Goal: Check status

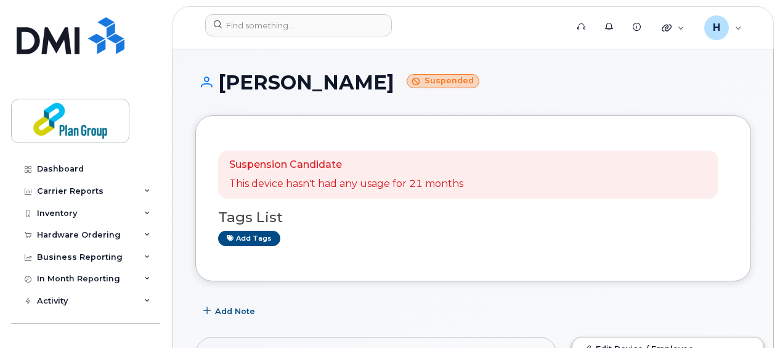
scroll to position [432, 0]
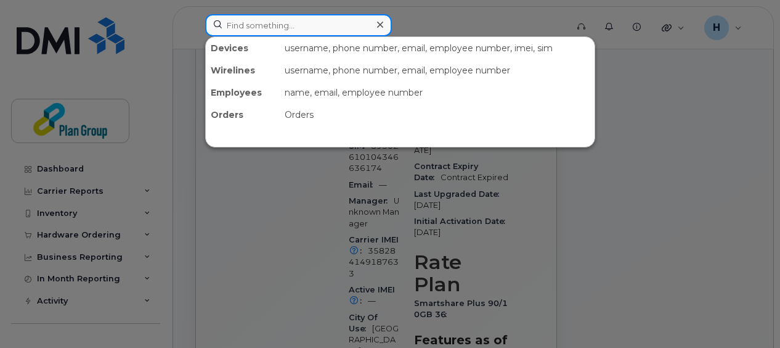
click at [339, 27] on input at bounding box center [298, 25] width 187 height 22
paste input "5195240912"
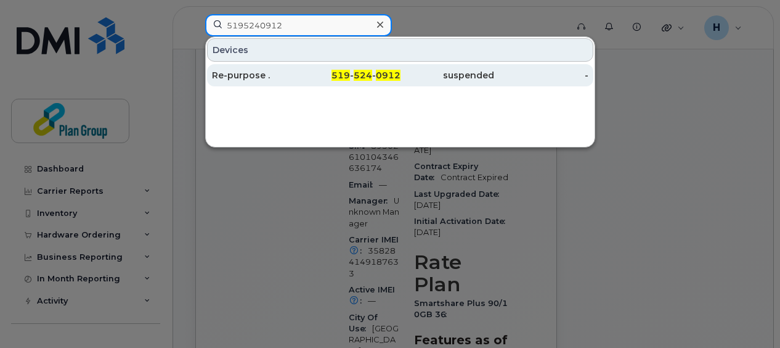
type input "5195240912"
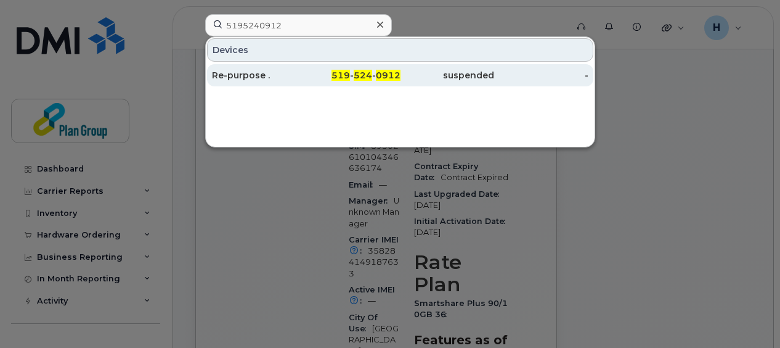
click at [301, 71] on div "Re-purpose ." at bounding box center [259, 75] width 94 height 12
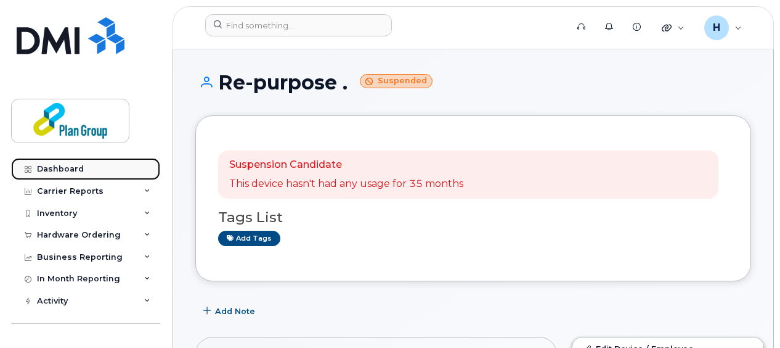
click at [89, 164] on link "Dashboard" at bounding box center [85, 169] width 149 height 22
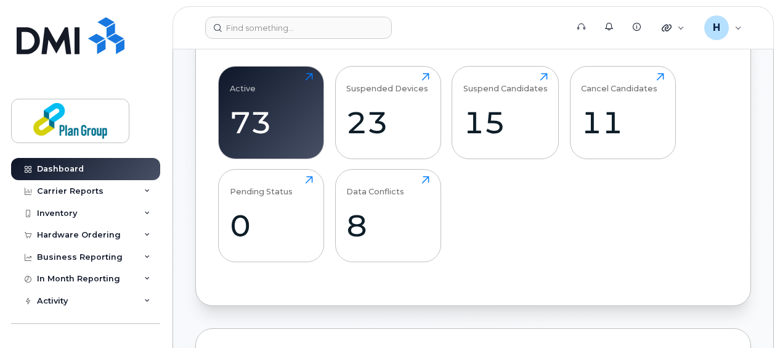
scroll to position [399, 0]
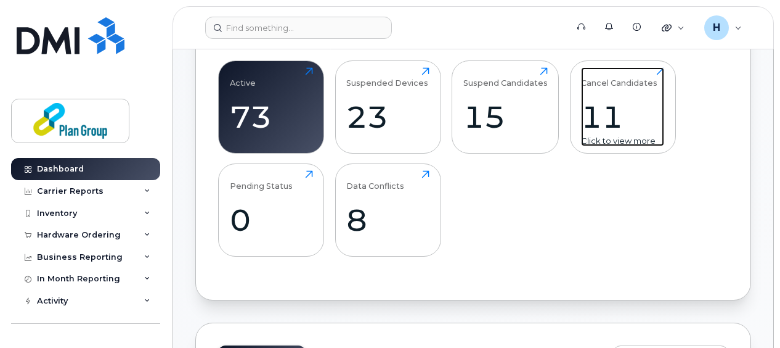
click at [609, 109] on div "11" at bounding box center [622, 117] width 83 height 36
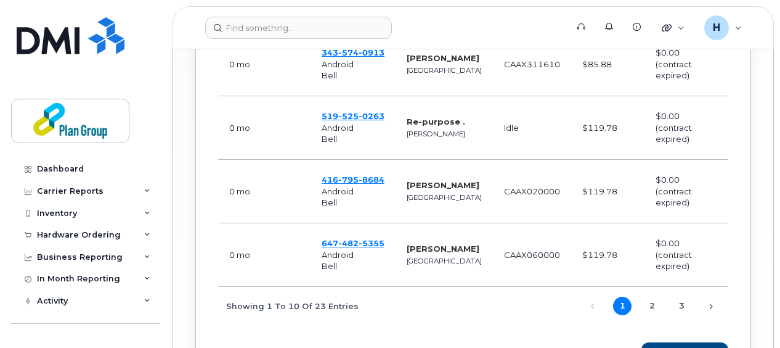
scroll to position [1233, 0]
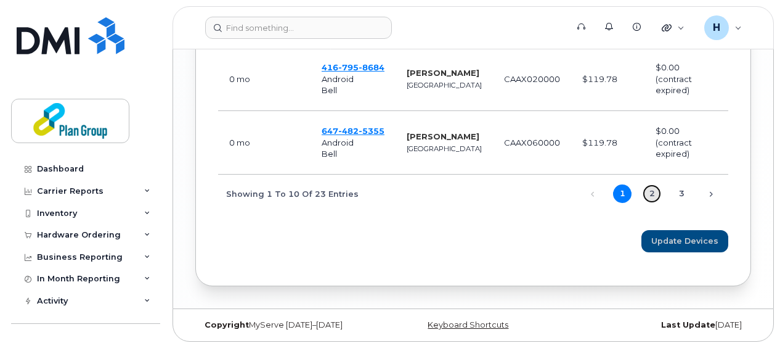
click at [655, 187] on link "2" at bounding box center [652, 193] width 18 height 18
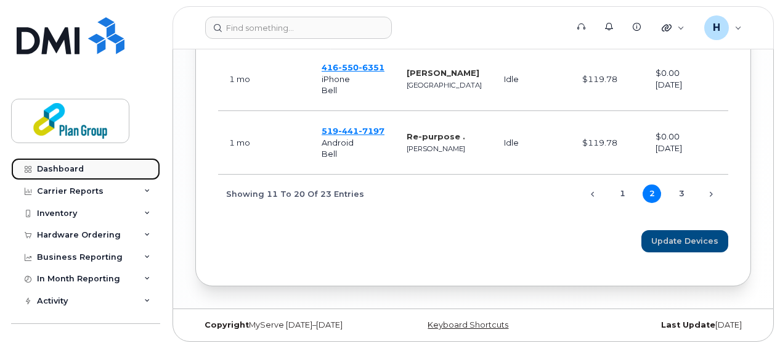
click at [74, 174] on link "Dashboard" at bounding box center [85, 169] width 149 height 22
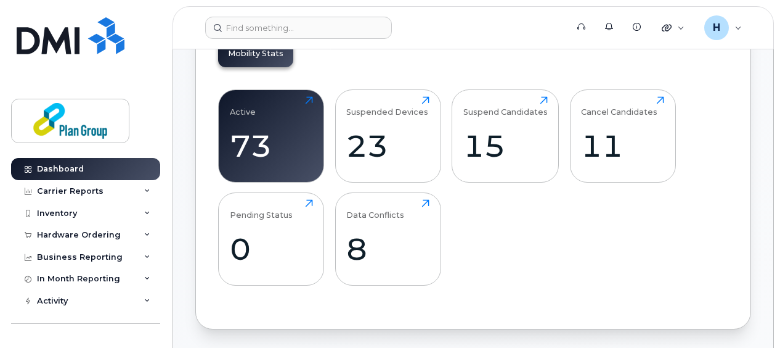
scroll to position [373, 0]
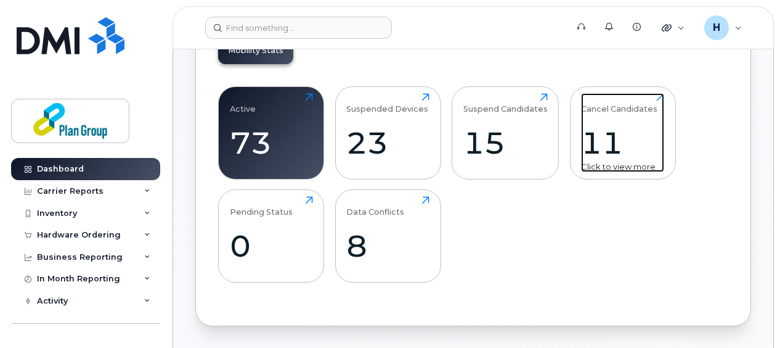
click at [615, 133] on div "11" at bounding box center [622, 143] width 83 height 36
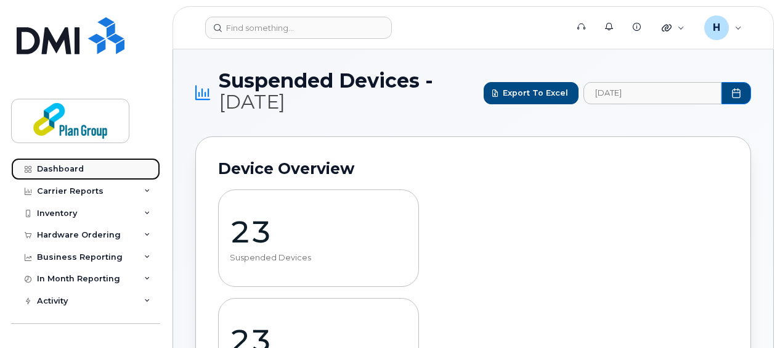
click at [78, 166] on div "Dashboard" at bounding box center [60, 169] width 47 height 10
